Goal: Task Accomplishment & Management: Use online tool/utility

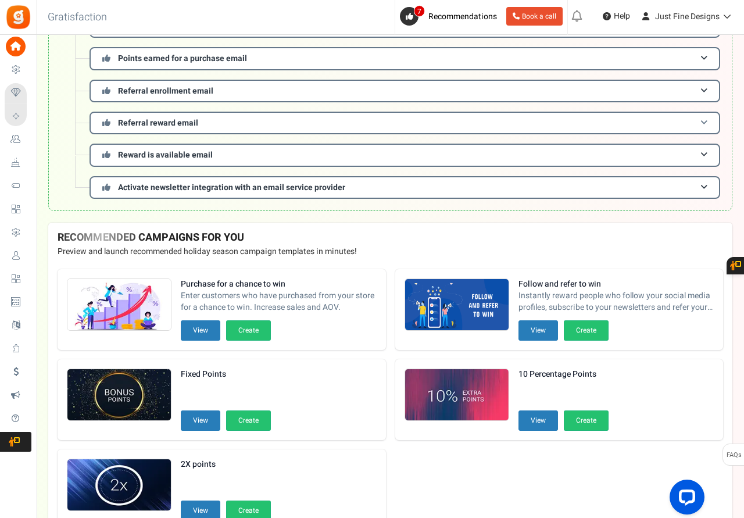
scroll to position [275, 0]
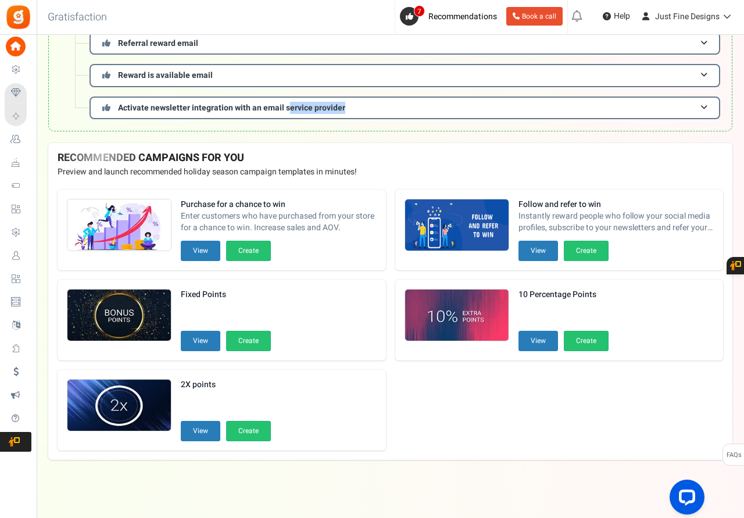
drag, startPoint x: 428, startPoint y: 508, endPoint x: 285, endPoint y: 502, distance: 143.1
click at [286, 504] on div "View less View more × [NEW!] Include taxes and shipping when rewarding points f…" at bounding box center [372, 139] width 744 height 758
click at [380, 492] on div "View less View more × [NEW!] Include taxes and shipping when rewarding points f…" at bounding box center [372, 139] width 744 height 758
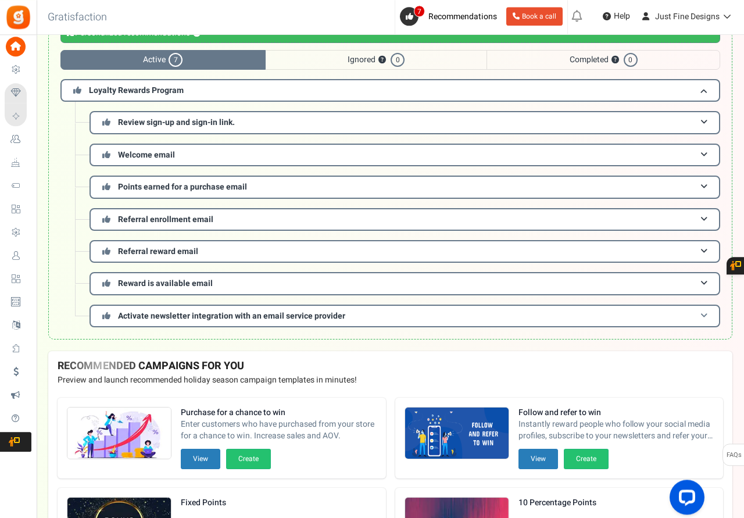
scroll to position [0, 0]
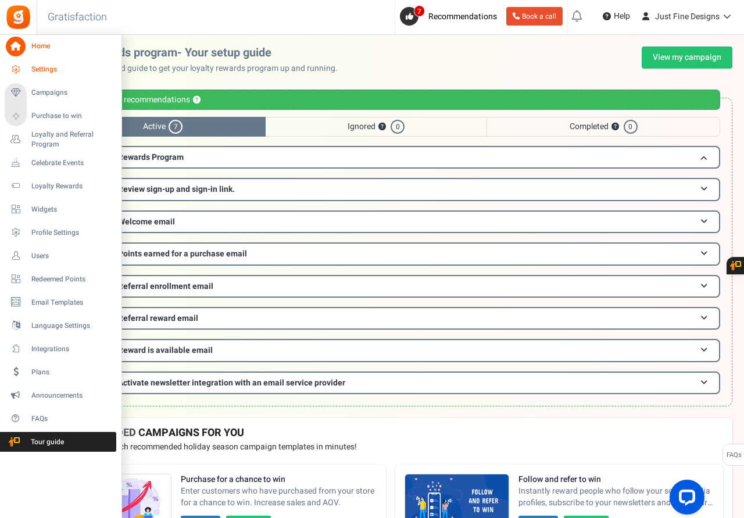
click at [46, 70] on span "Settings" at bounding box center [71, 70] width 81 height 10
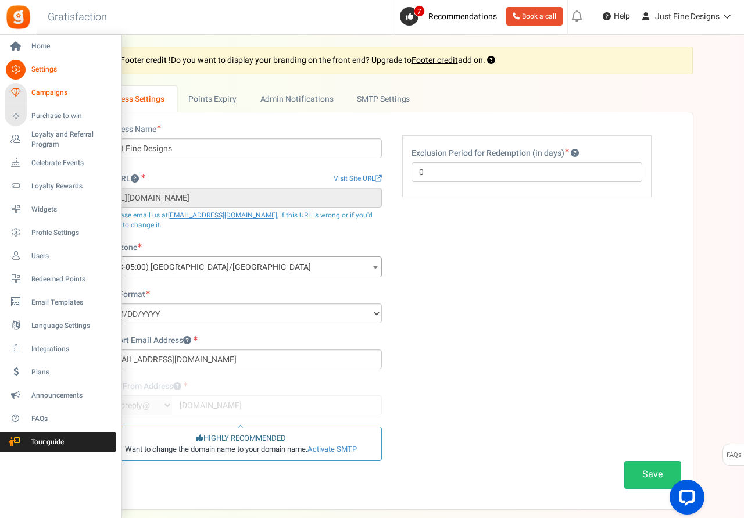
click at [51, 92] on span "Campaigns" at bounding box center [71, 93] width 81 height 10
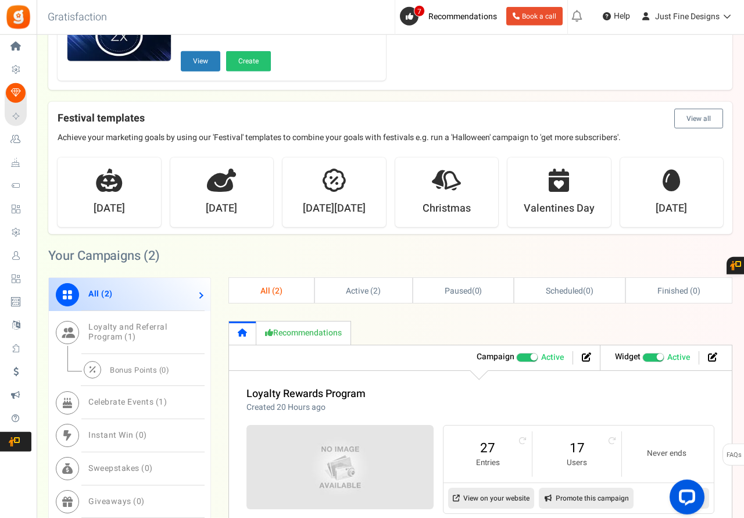
scroll to position [415, 0]
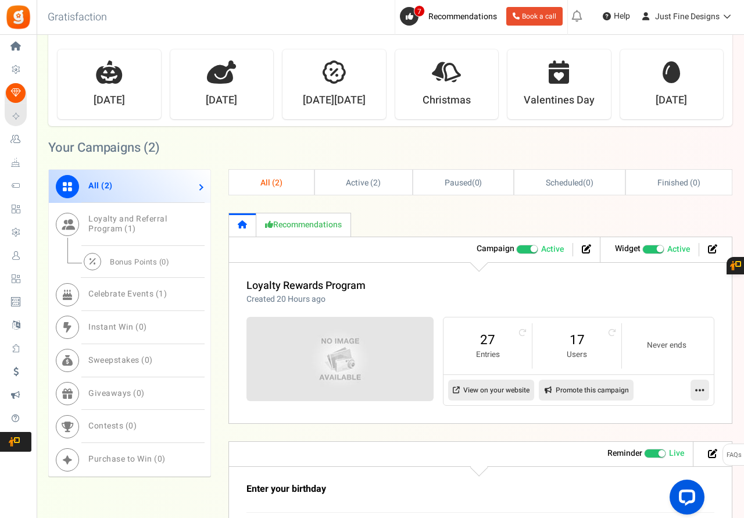
click at [701, 389] on icon at bounding box center [699, 390] width 9 height 10
click at [643, 417] on link "Edit" at bounding box center [663, 419] width 86 height 22
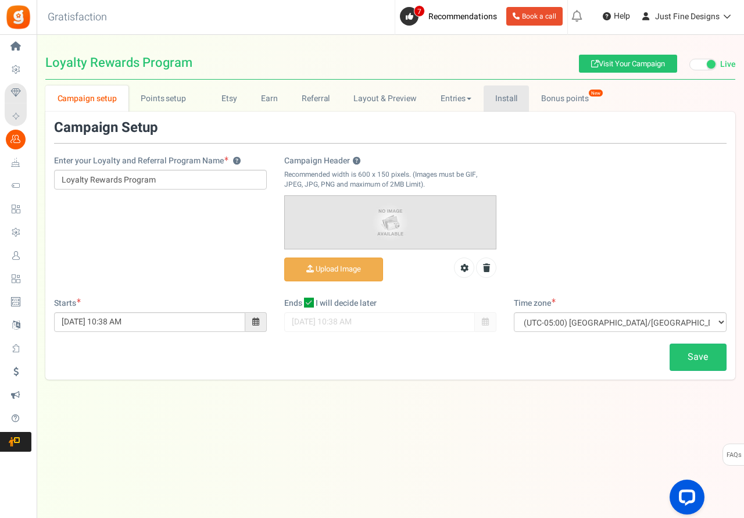
click at [510, 101] on link "Install" at bounding box center [507, 98] width 46 height 26
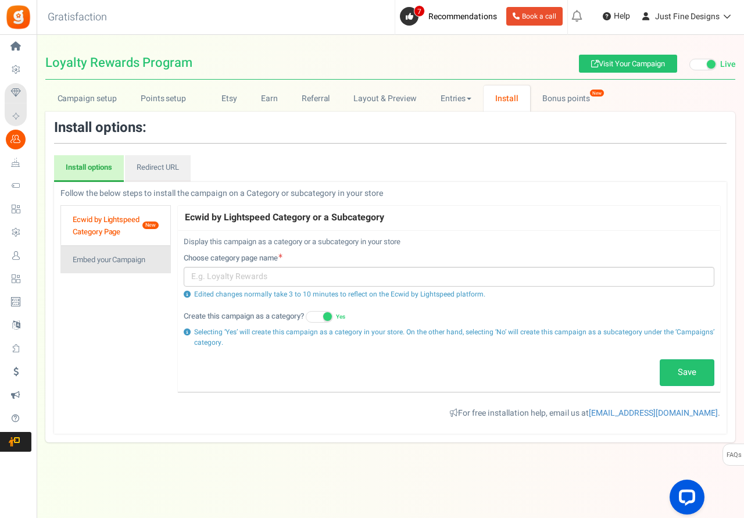
click at [106, 260] on link "Embed your Campaign" at bounding box center [115, 259] width 110 height 28
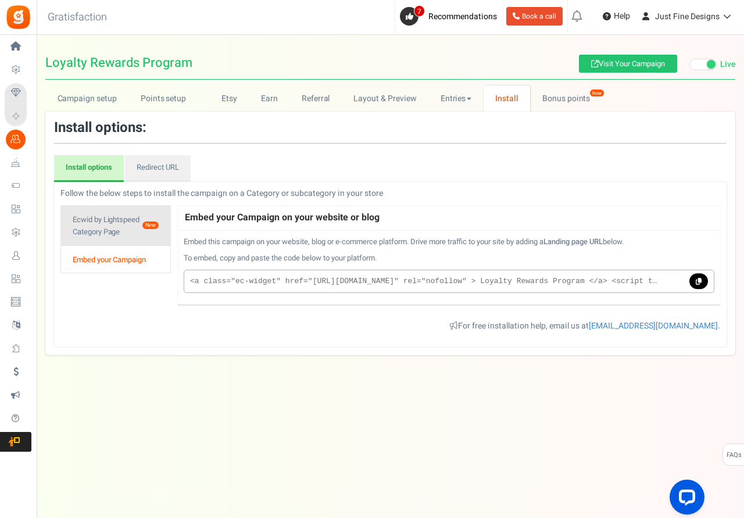
click at [117, 226] on link "Ecwid by Lightspeed Category Page New" at bounding box center [115, 225] width 110 height 40
